Goal: Check status: Check status

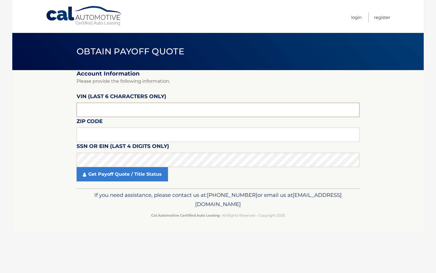
drag, startPoint x: 97, startPoint y: 111, endPoint x: 58, endPoint y: 111, distance: 38.3
click at [58, 110] on section "Account Information Please provide the following information. [PERSON_NAME] (la…" at bounding box center [218, 129] width 412 height 118
type input "3VV1B7"
click at [123, 109] on input "text" at bounding box center [218, 110] width 283 height 14
type input "150451"
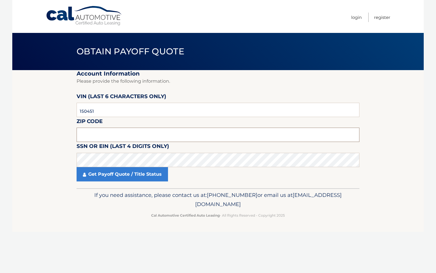
click at [86, 136] on input "text" at bounding box center [218, 135] width 283 height 14
type input "33065"
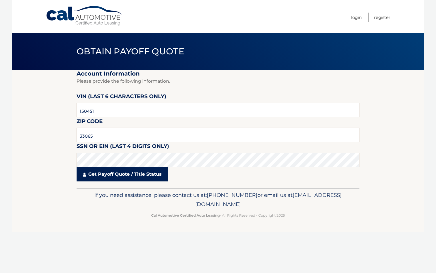
click at [128, 174] on link "Get Payoff Quote / Title Status" at bounding box center [123, 174] width 92 height 14
click at [129, 174] on link "Get Payoff Quote / Title Status" at bounding box center [123, 174] width 92 height 14
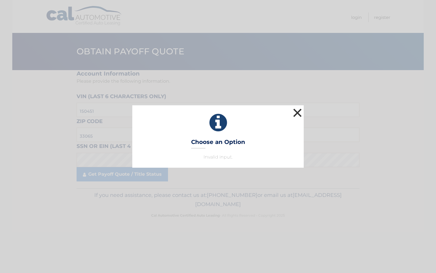
click at [295, 112] on button "×" at bounding box center [297, 112] width 11 height 11
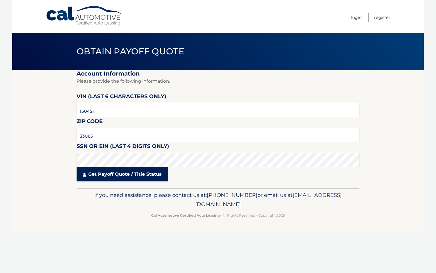
click at [132, 176] on link "Get Payoff Quote / Title Status" at bounding box center [123, 174] width 92 height 14
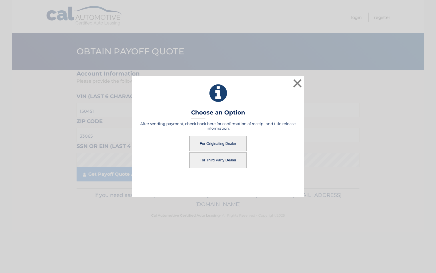
click at [237, 145] on button "For Originating Dealer" at bounding box center [218, 144] width 57 height 16
click at [230, 142] on button "For Originating Dealer" at bounding box center [218, 144] width 57 height 16
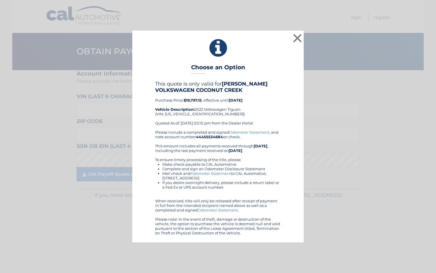
click at [220, 173] on link "Odometer Statement" at bounding box center [211, 173] width 40 height 5
click at [299, 35] on button "×" at bounding box center [297, 37] width 11 height 11
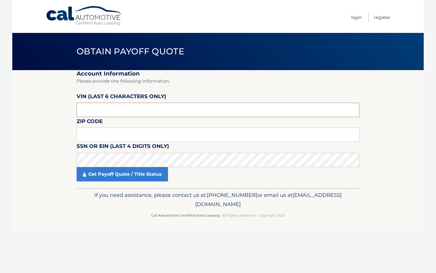
paste input "3VVEX7"
drag, startPoint x: 105, startPoint y: 111, endPoint x: 14, endPoint y: 106, distance: 91.1
click at [14, 106] on section "Account Information Please provide the following information. [PERSON_NAME] (la…" at bounding box center [218, 129] width 412 height 118
type input "3VVEX7"
click at [125, 136] on input "text" at bounding box center [218, 135] width 283 height 14
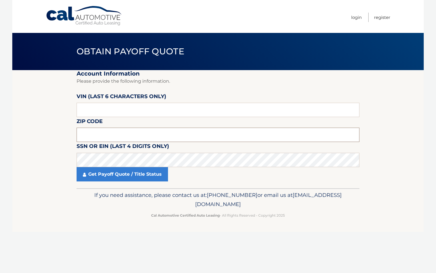
click at [124, 137] on input "text" at bounding box center [218, 135] width 283 height 14
click at [88, 136] on input "text" at bounding box center [218, 135] width 283 height 14
type input "33069"
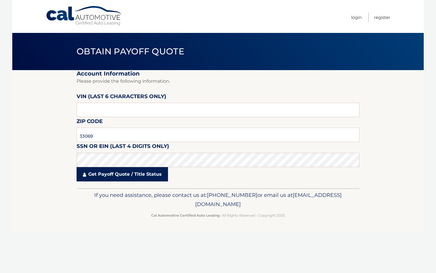
click at [127, 175] on link "Get Payoff Quote / Title Status" at bounding box center [123, 174] width 92 height 14
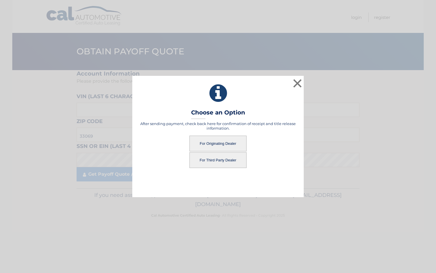
click at [222, 142] on button "For Originating Dealer" at bounding box center [218, 144] width 57 height 16
click at [211, 141] on button "For Originating Dealer" at bounding box center [218, 144] width 57 height 16
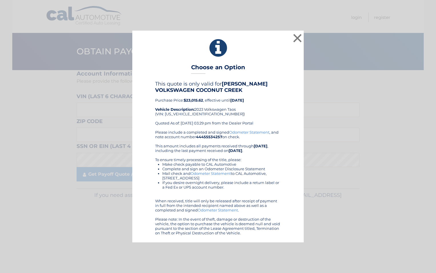
click at [208, 174] on link "Odometer Statement" at bounding box center [211, 173] width 40 height 5
click at [301, 38] on button "×" at bounding box center [297, 37] width 11 height 11
